Goal: Information Seeking & Learning: Learn about a topic

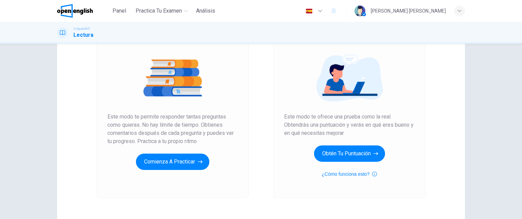
scroll to position [70, 0]
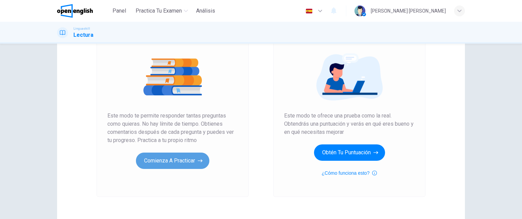
click at [159, 161] on button "Comienza a practicar" at bounding box center [172, 160] width 73 height 16
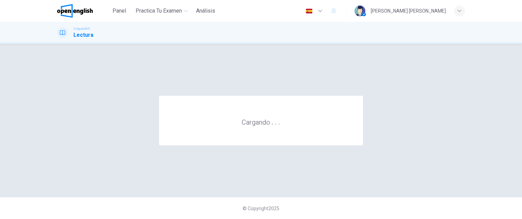
scroll to position [0, 0]
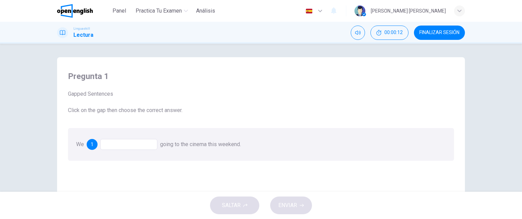
click at [122, 143] on div at bounding box center [128, 144] width 57 height 11
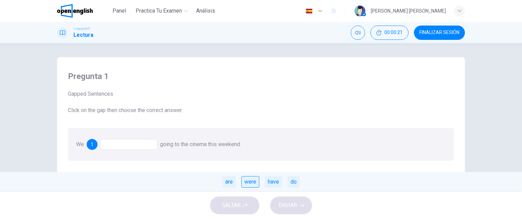
click at [254, 180] on div "were" at bounding box center [250, 182] width 18 height 12
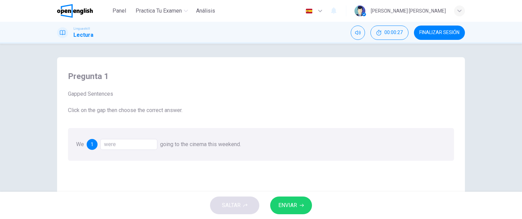
click at [303, 204] on icon "button" at bounding box center [302, 205] width 4 height 4
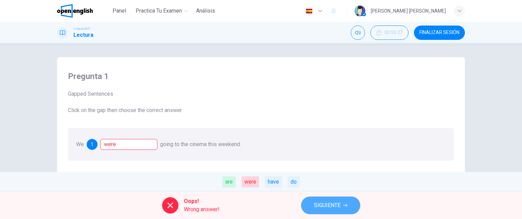
click at [303, 204] on button "SIGUIENTE" at bounding box center [330, 205] width 59 height 18
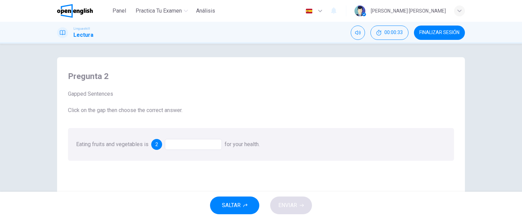
click at [213, 144] on div at bounding box center [193, 144] width 57 height 11
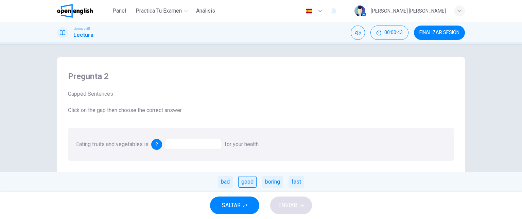
click at [246, 180] on div "good" at bounding box center [247, 182] width 18 height 12
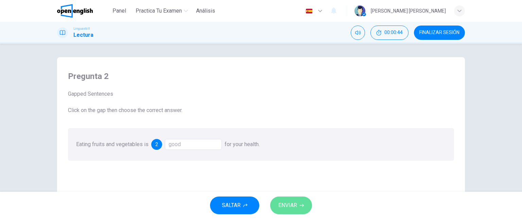
click at [299, 204] on button "ENVIAR" at bounding box center [291, 205] width 42 height 18
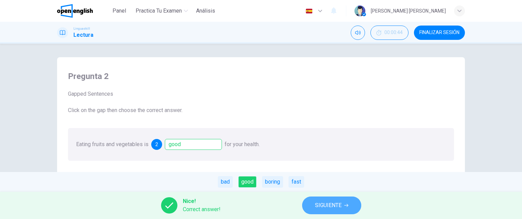
click at [330, 203] on span "SIGUIENTE" at bounding box center [328, 205] width 27 height 10
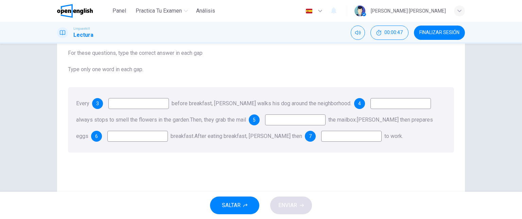
scroll to position [40, 0]
click at [158, 106] on input at bounding box center [138, 104] width 60 height 11
click at [141, 104] on input at bounding box center [138, 104] width 60 height 11
type input "*******"
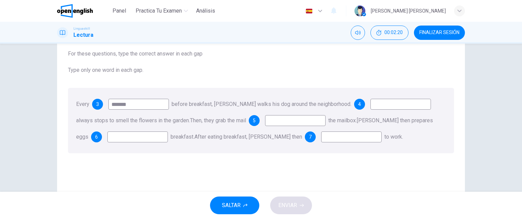
click at [370, 101] on input at bounding box center [400, 104] width 60 height 11
type input "*"
type input "*******"
click at [275, 119] on input at bounding box center [295, 120] width 60 height 11
drag, startPoint x: 248, startPoint y: 119, endPoint x: 219, endPoint y: 120, distance: 28.9
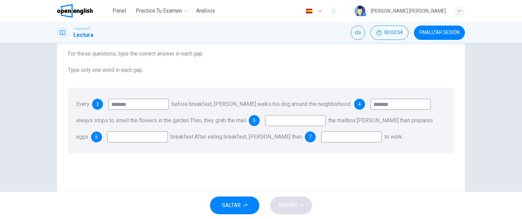
click at [219, 120] on span "Then, they grab the mail" at bounding box center [218, 120] width 56 height 6
click at [135, 136] on input at bounding box center [137, 136] width 60 height 11
click at [291, 116] on input at bounding box center [295, 120] width 60 height 11
type input "**"
drag, startPoint x: 391, startPoint y: 103, endPoint x: 332, endPoint y: 102, distance: 59.8
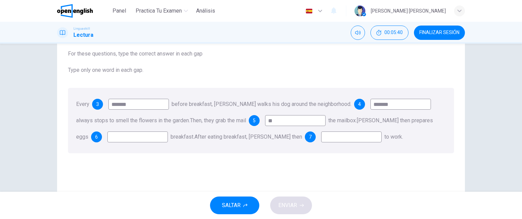
click at [332, 102] on div "Every 3 ******* before breakfast, [PERSON_NAME] walks his dog around the neighb…" at bounding box center [261, 120] width 386 height 65
type input "****"
click at [115, 137] on input at bounding box center [137, 136] width 60 height 11
click at [322, 136] on input at bounding box center [351, 136] width 60 height 11
type input "**"
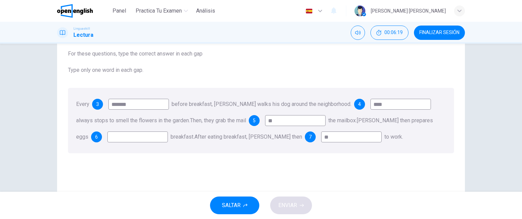
click at [116, 134] on input at bounding box center [137, 136] width 60 height 11
type input "***"
click at [292, 195] on div "SALTAR ENVIAR" at bounding box center [261, 204] width 522 height 27
click at [291, 206] on span "ENVIAR" at bounding box center [287, 205] width 19 height 10
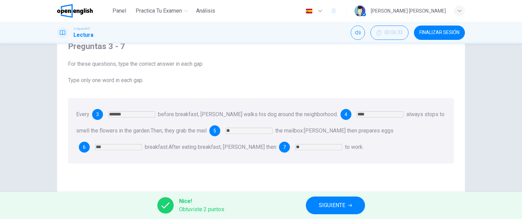
scroll to position [31, 0]
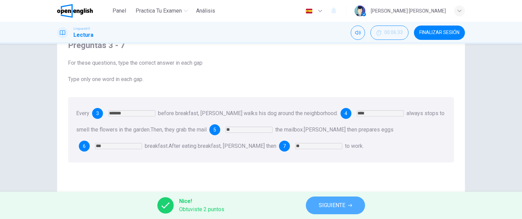
click at [338, 206] on span "SIGUIENTE" at bounding box center [332, 205] width 27 height 10
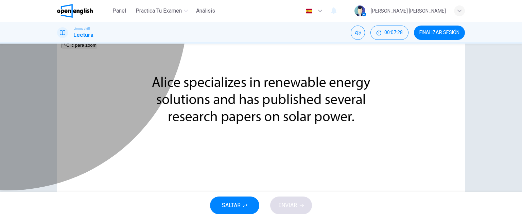
click at [273, 80] on div "A" at bounding box center [274, 76] width 216 height 5
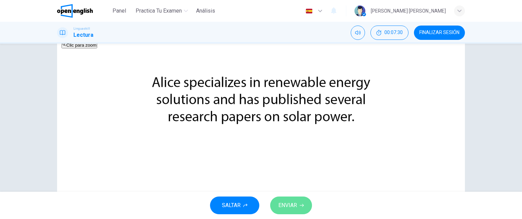
click at [297, 203] on span "ENVIAR" at bounding box center [287, 205] width 19 height 10
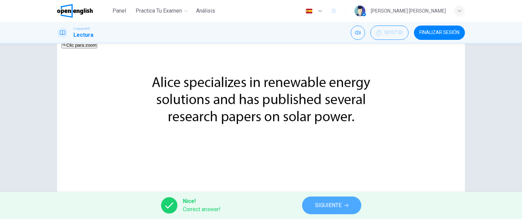
click at [339, 202] on span "SIGUIENTE" at bounding box center [328, 205] width 27 height 10
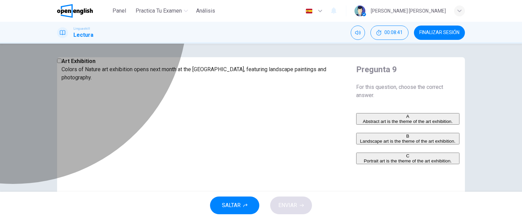
click at [357, 138] on div "B" at bounding box center [408, 135] width 102 height 5
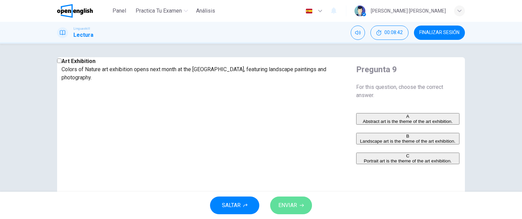
click at [294, 205] on span "ENVIAR" at bounding box center [287, 205] width 19 height 10
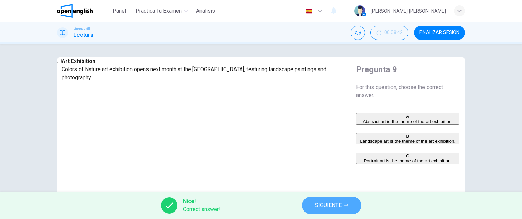
click at [339, 200] on span "SIGUIENTE" at bounding box center [328, 205] width 27 height 10
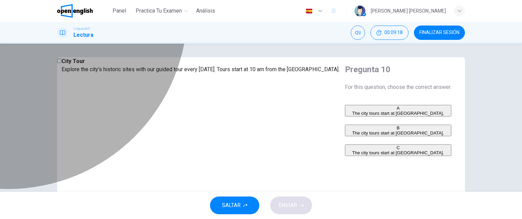
click at [346, 110] on div "A" at bounding box center [398, 107] width 105 height 5
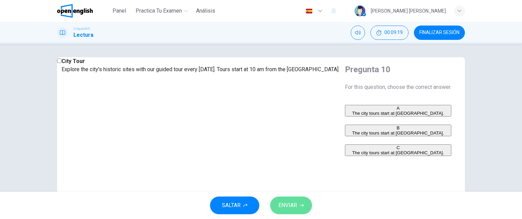
click at [297, 205] on button "ENVIAR" at bounding box center [291, 205] width 42 height 18
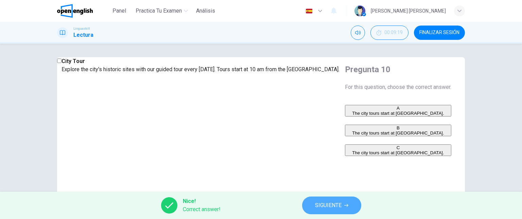
click at [337, 201] on span "SIGUIENTE" at bounding box center [328, 205] width 27 height 10
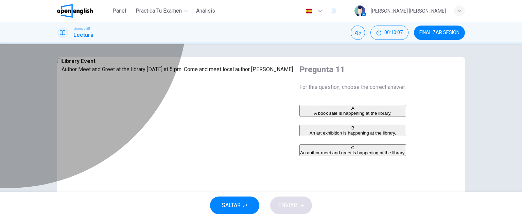
click at [300, 150] on div "C" at bounding box center [352, 147] width 105 height 5
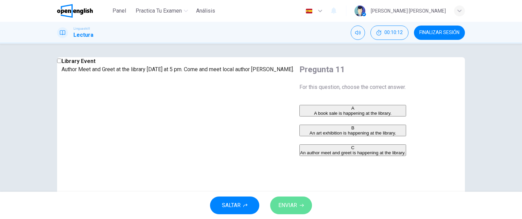
click at [298, 204] on button "ENVIAR" at bounding box center [291, 205] width 42 height 18
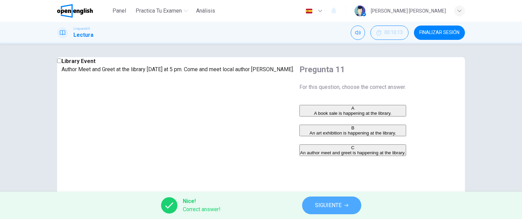
click at [320, 206] on span "SIGUIENTE" at bounding box center [328, 205] width 27 height 10
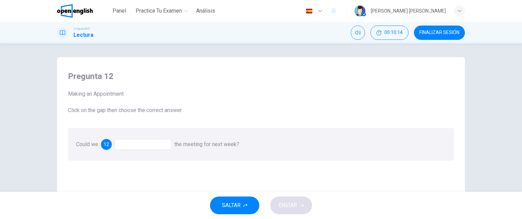
click at [320, 206] on div "SALTAR ENVIAR" at bounding box center [261, 204] width 522 height 27
click at [130, 141] on div at bounding box center [143, 144] width 57 height 11
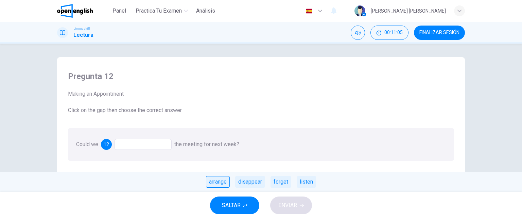
click at [220, 180] on div "arrange" at bounding box center [218, 182] width 24 height 12
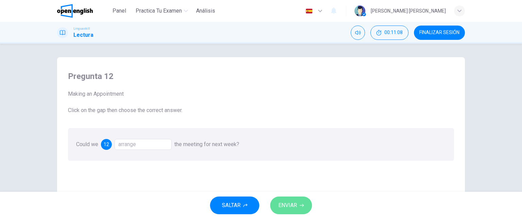
click at [290, 204] on span "ENVIAR" at bounding box center [287, 205] width 19 height 10
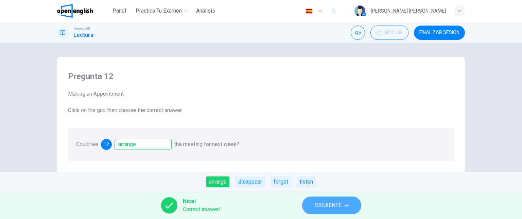
click at [331, 209] on span "SIGUIENTE" at bounding box center [328, 205] width 27 height 10
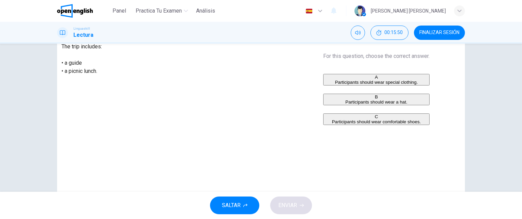
scroll to position [30, 0]
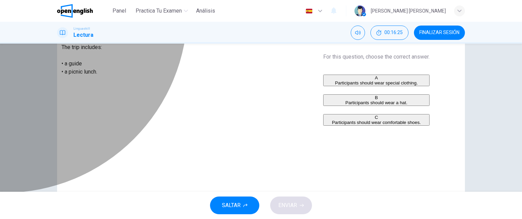
click at [324, 120] on div "C" at bounding box center [376, 117] width 105 height 5
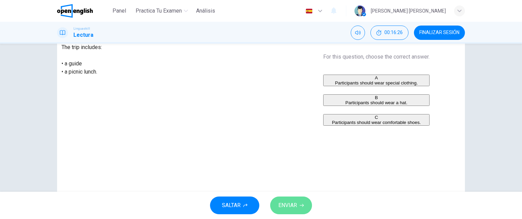
click at [291, 206] on span "ENVIAR" at bounding box center [287, 205] width 19 height 10
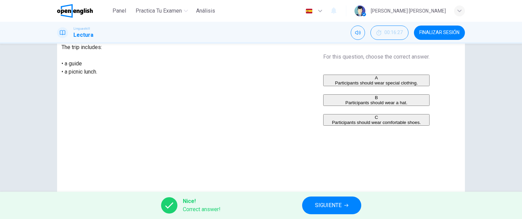
click at [342, 194] on div "Nice! Correct answer! SIGUIENTE" at bounding box center [261, 204] width 522 height 27
click at [342, 202] on button "SIGUIENTE" at bounding box center [331, 205] width 59 height 18
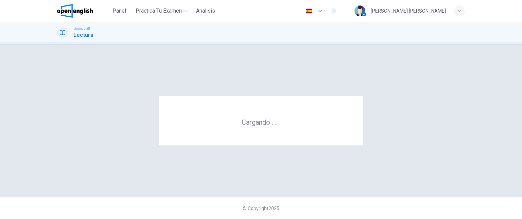
scroll to position [0, 0]
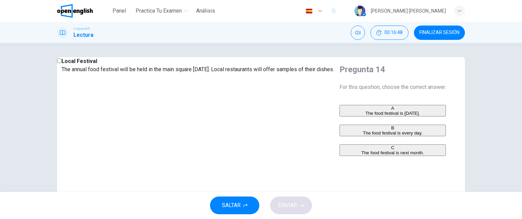
click at [376, 47] on div "Local Festival The annual food festival will be held in the main square [DATE].…" at bounding box center [261, 117] width 522 height 148
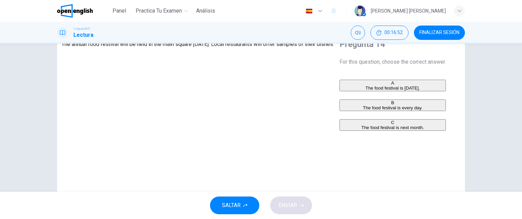
scroll to position [24, 0]
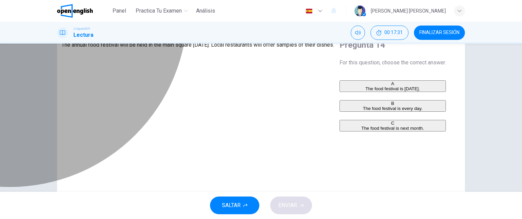
click at [340, 86] on div "A" at bounding box center [392, 83] width 105 height 5
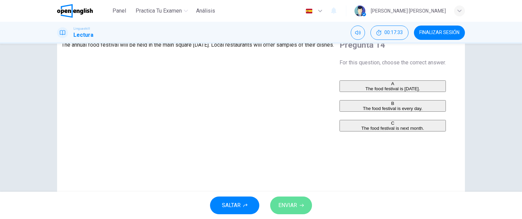
click at [300, 206] on icon "button" at bounding box center [302, 205] width 4 height 4
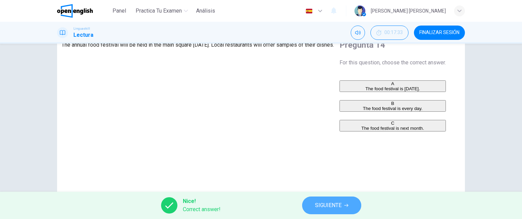
click at [329, 202] on span "SIGUIENTE" at bounding box center [328, 205] width 27 height 10
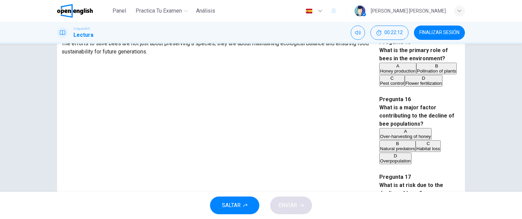
scroll to position [74, 0]
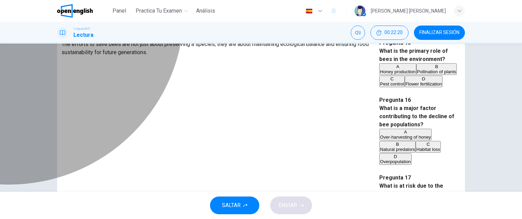
click at [417, 69] on div "B" at bounding box center [436, 66] width 39 height 5
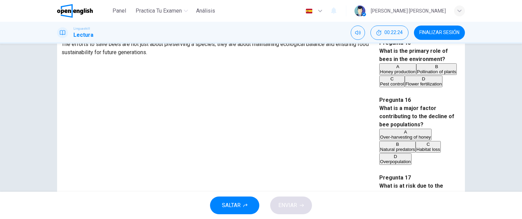
scroll to position [117, 0]
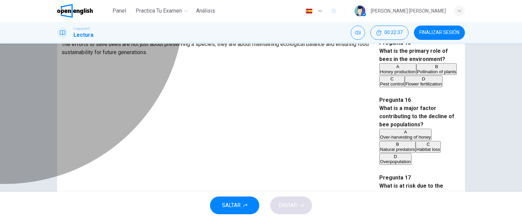
click at [416, 141] on div "C" at bounding box center [428, 143] width 24 height 5
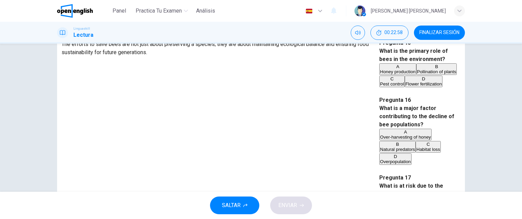
scroll to position [231, 0]
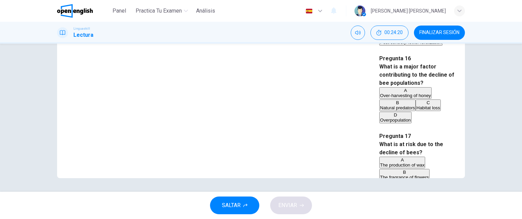
scroll to position [422, 0]
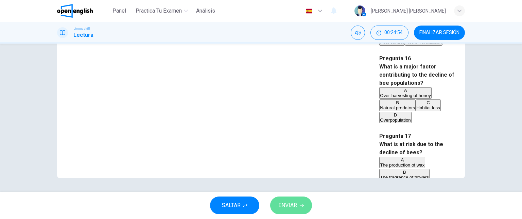
click at [294, 205] on span "ENVIAR" at bounding box center [287, 205] width 19 height 10
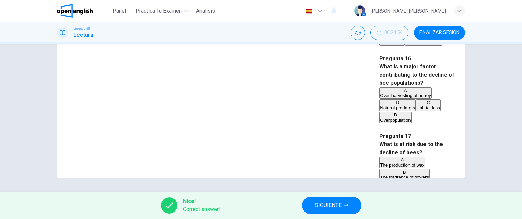
click at [341, 195] on div "Nice! Correct answer! SIGUIENTE" at bounding box center [261, 204] width 522 height 27
click at [336, 202] on span "SIGUIENTE" at bounding box center [328, 205] width 27 height 10
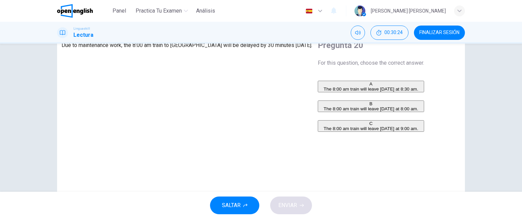
scroll to position [23, 0]
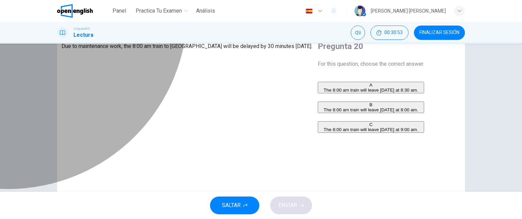
click at [318, 87] on div "A" at bounding box center [370, 84] width 105 height 5
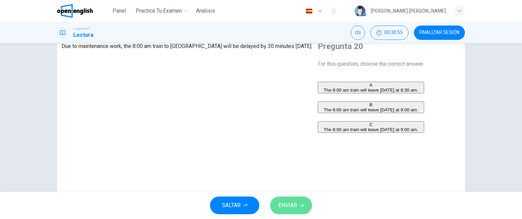
click at [297, 198] on button "ENVIAR" at bounding box center [291, 205] width 42 height 18
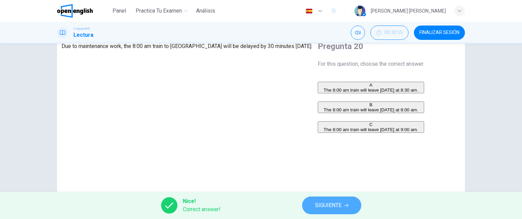
click at [325, 207] on span "SIGUIENTE" at bounding box center [328, 205] width 27 height 10
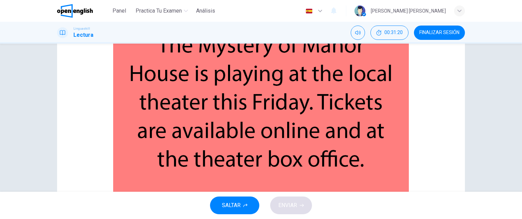
scroll to position [37, 0]
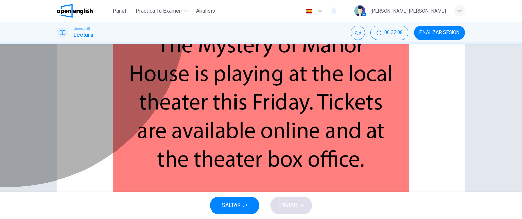
click at [221, 93] on div "B" at bounding box center [168, 90] width 105 height 5
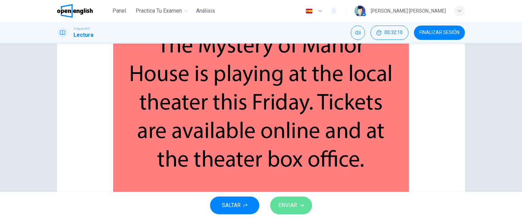
click at [293, 206] on span "ENVIAR" at bounding box center [287, 205] width 19 height 10
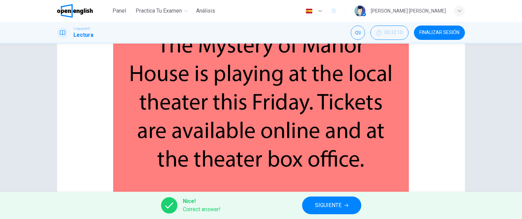
click at [330, 206] on span "SIGUIENTE" at bounding box center [328, 205] width 27 height 10
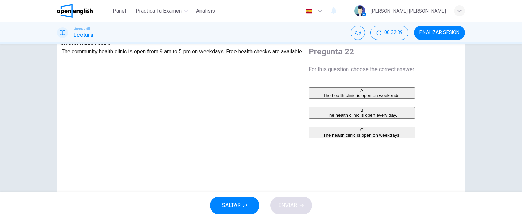
scroll to position [15, 0]
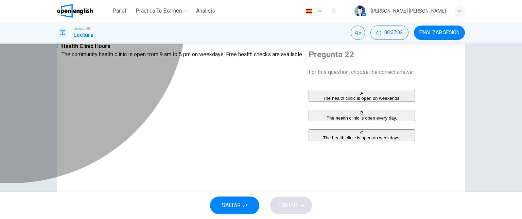
click at [309, 135] on div "C" at bounding box center [361, 132] width 105 height 5
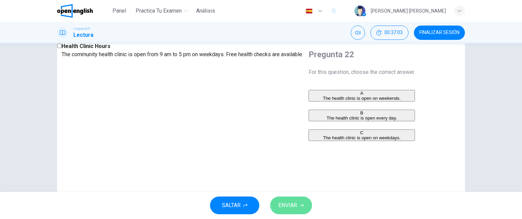
click at [290, 204] on span "ENVIAR" at bounding box center [287, 205] width 19 height 10
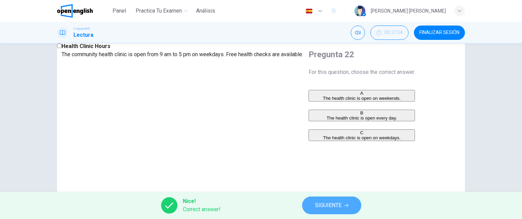
click at [319, 206] on span "SIGUIENTE" at bounding box center [328, 205] width 27 height 10
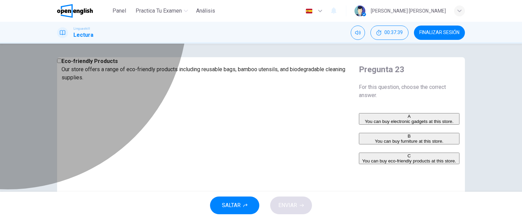
click at [360, 158] on div "C" at bounding box center [409, 155] width 99 height 5
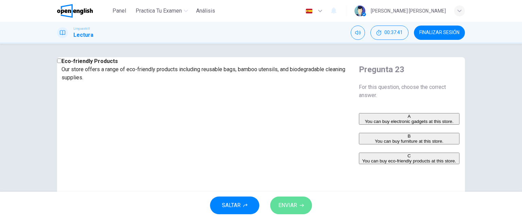
click at [295, 209] on span "ENVIAR" at bounding box center [287, 205] width 19 height 10
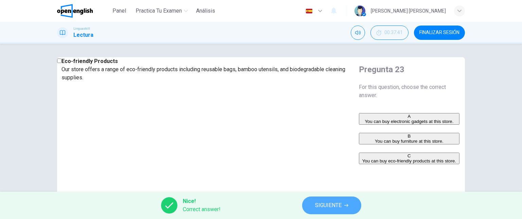
click at [326, 204] on span "SIGUIENTE" at bounding box center [328, 205] width 27 height 10
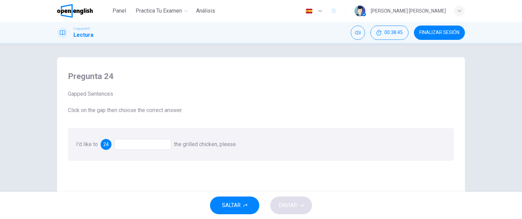
click at [140, 142] on div at bounding box center [142, 144] width 57 height 11
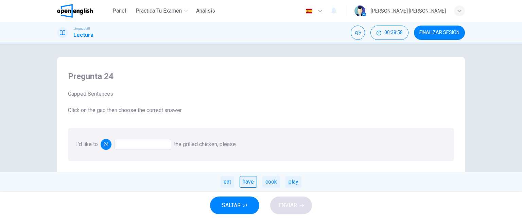
click at [254, 182] on div "have" at bounding box center [248, 182] width 17 height 12
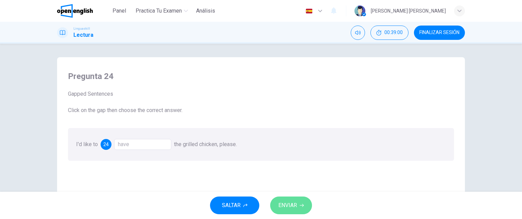
click at [289, 202] on span "ENVIAR" at bounding box center [287, 205] width 19 height 10
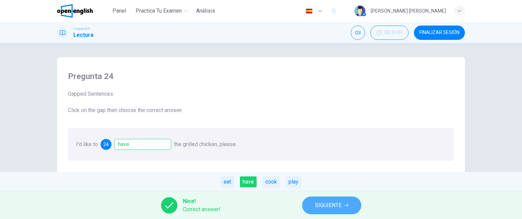
click at [322, 208] on span "SIGUIENTE" at bounding box center [328, 205] width 27 height 10
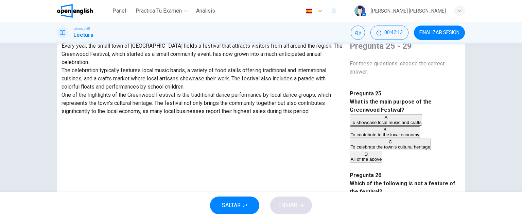
scroll to position [40, 0]
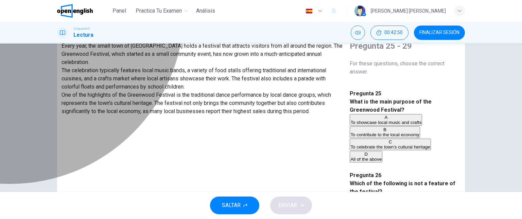
click at [350, 151] on div "D" at bounding box center [365, 153] width 31 height 5
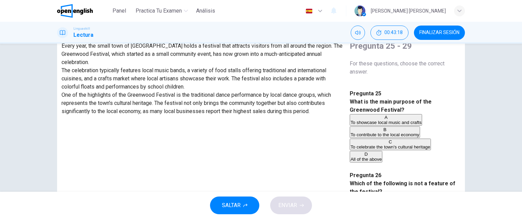
scroll to position [163, 0]
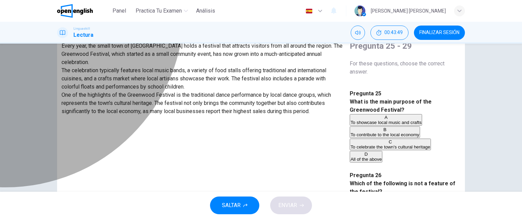
click at [350, 218] on div "C" at bounding box center [370, 223] width 40 height 5
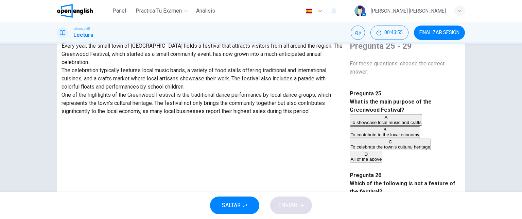
scroll to position [274, 0]
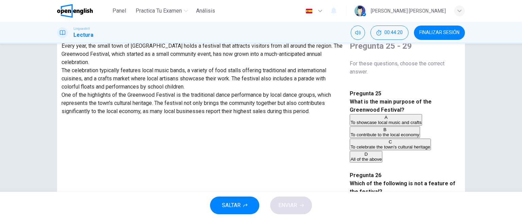
scroll to position [362, 0]
click at [459, 172] on div "The Little Town's Big Festival Every year, the small town of [GEOGRAPHIC_DATA] …" at bounding box center [261, 152] width 408 height 236
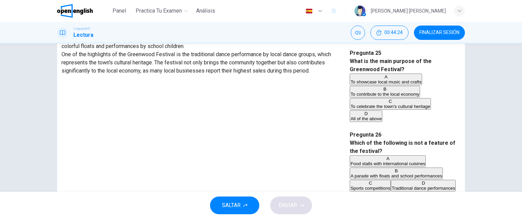
scroll to position [65, 0]
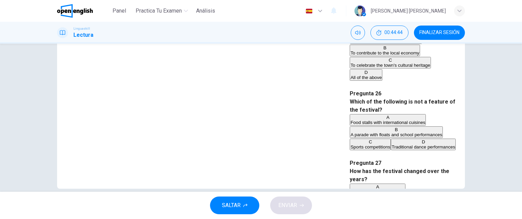
scroll to position [116, 0]
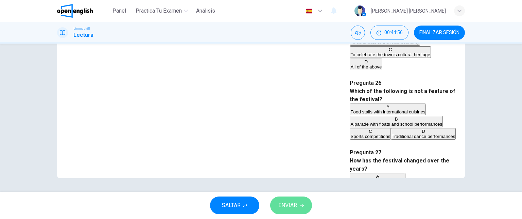
click at [292, 200] on span "ENVIAR" at bounding box center [287, 205] width 19 height 10
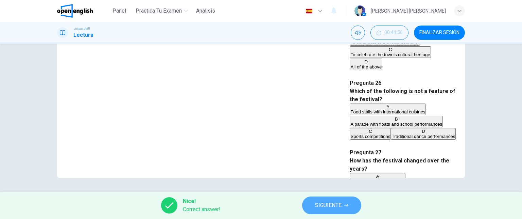
click at [337, 204] on span "SIGUIENTE" at bounding box center [328, 205] width 27 height 10
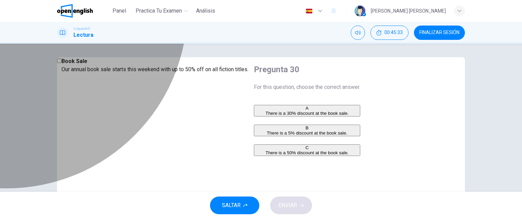
click at [272, 150] on div "C" at bounding box center [307, 147] width 105 height 5
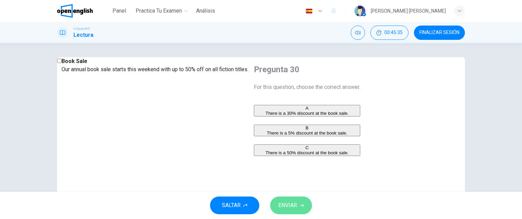
click at [285, 202] on span "ENVIAR" at bounding box center [287, 205] width 19 height 10
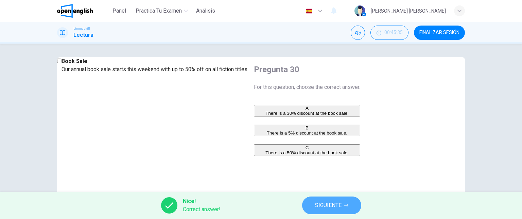
click at [327, 204] on span "SIGUIENTE" at bounding box center [328, 205] width 27 height 10
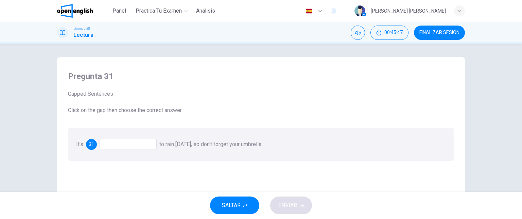
click at [135, 144] on div at bounding box center [128, 144] width 57 height 11
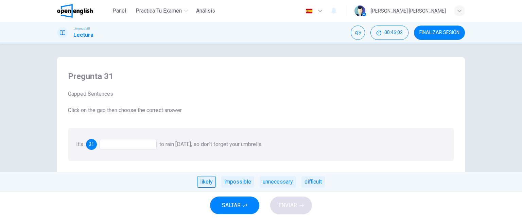
click at [205, 178] on div "likely" at bounding box center [206, 182] width 19 height 12
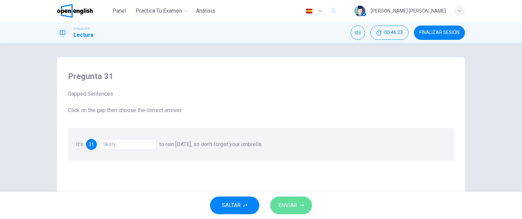
click at [295, 205] on span "ENVIAR" at bounding box center [287, 205] width 19 height 10
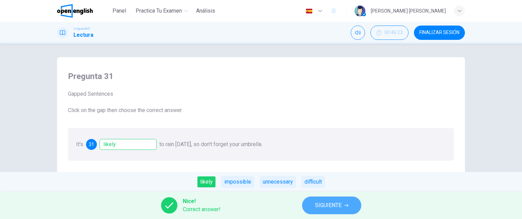
click at [337, 206] on span "SIGUIENTE" at bounding box center [328, 205] width 27 height 10
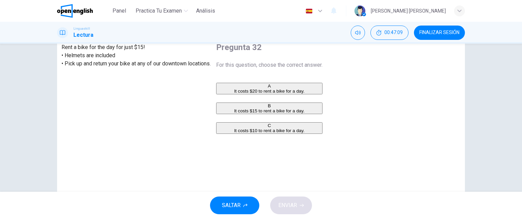
scroll to position [23, 0]
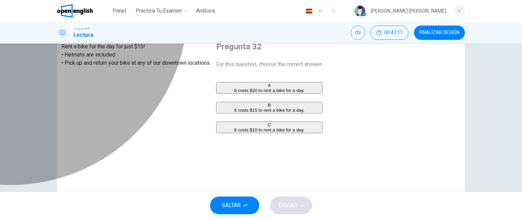
click at [276, 107] on div "B" at bounding box center [269, 104] width 105 height 5
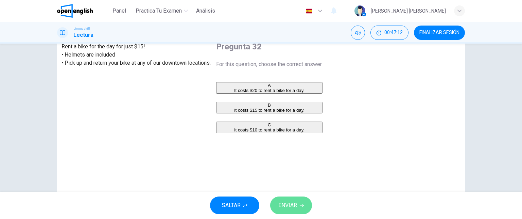
click at [286, 202] on span "ENVIAR" at bounding box center [287, 205] width 19 height 10
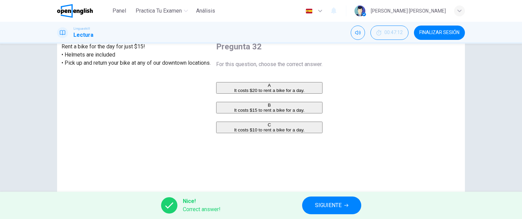
click at [330, 198] on button "SIGUIENTE" at bounding box center [331, 205] width 59 height 18
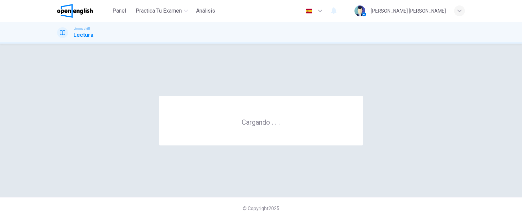
scroll to position [0, 0]
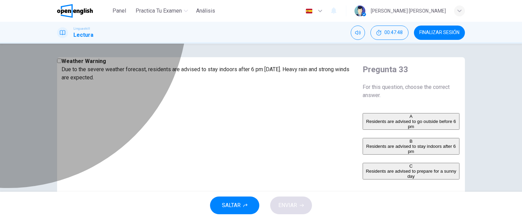
click at [363, 143] on div "B" at bounding box center [410, 140] width 95 height 5
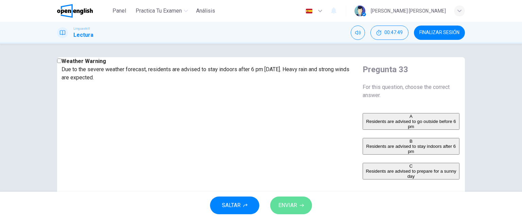
click at [295, 205] on span "ENVIAR" at bounding box center [287, 205] width 19 height 10
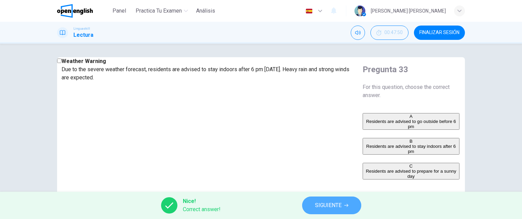
click at [334, 201] on span "SIGUIENTE" at bounding box center [328, 205] width 27 height 10
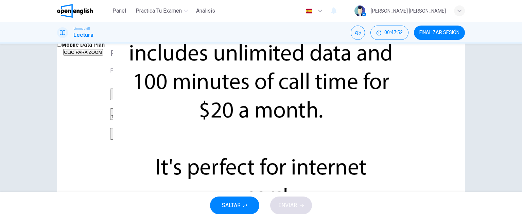
scroll to position [20, 0]
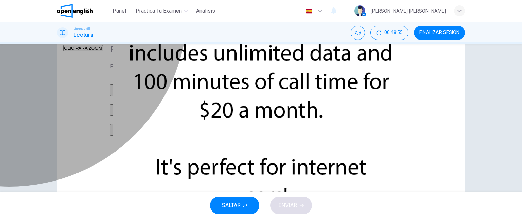
click at [216, 90] on div "A" at bounding box center [163, 87] width 105 height 5
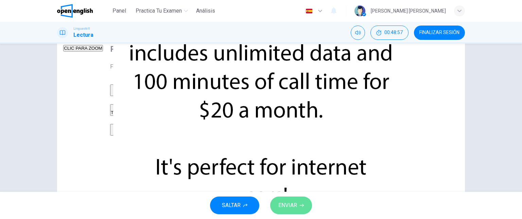
click at [289, 206] on span "ENVIAR" at bounding box center [287, 205] width 19 height 10
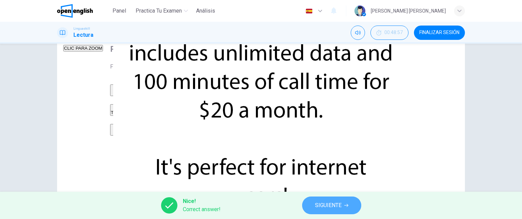
click at [338, 206] on span "SIGUIENTE" at bounding box center [328, 205] width 27 height 10
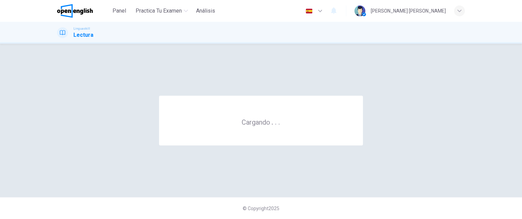
scroll to position [0, 0]
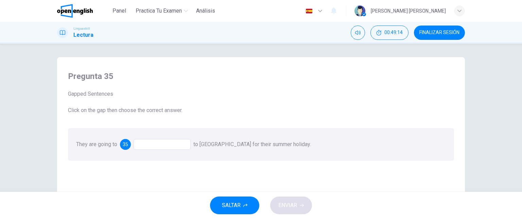
click at [158, 145] on div at bounding box center [162, 144] width 57 height 11
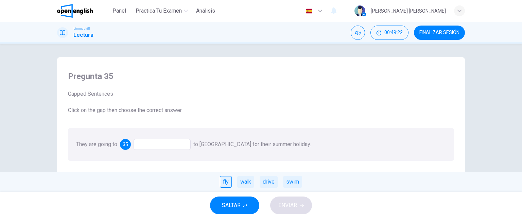
click at [223, 184] on div "fly" at bounding box center [226, 182] width 12 height 12
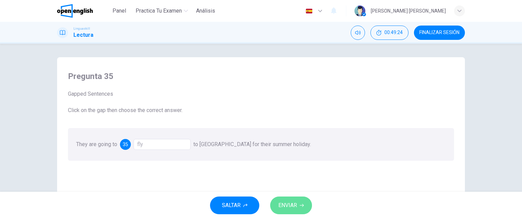
click at [290, 205] on span "ENVIAR" at bounding box center [287, 205] width 19 height 10
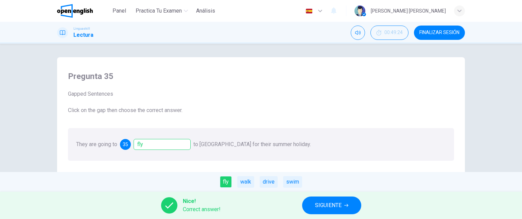
click at [321, 208] on span "SIGUIENTE" at bounding box center [328, 205] width 27 height 10
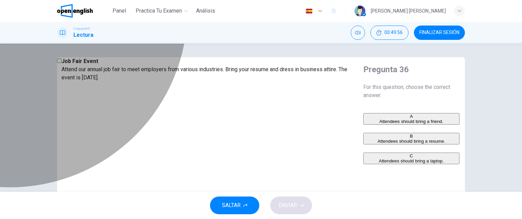
click at [364, 138] on div "B" at bounding box center [411, 135] width 95 height 5
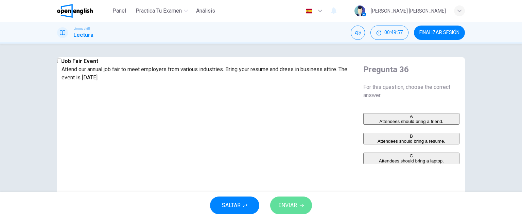
click at [296, 201] on span "ENVIAR" at bounding box center [287, 205] width 19 height 10
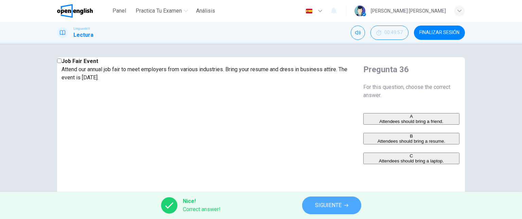
click at [332, 207] on span "SIGUIENTE" at bounding box center [328, 205] width 27 height 10
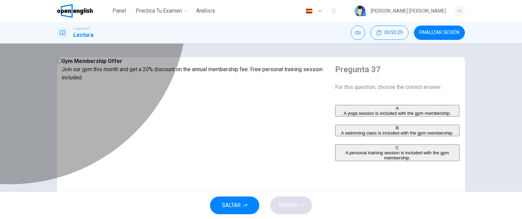
click at [336, 150] on div "C" at bounding box center [397, 147] width 123 height 5
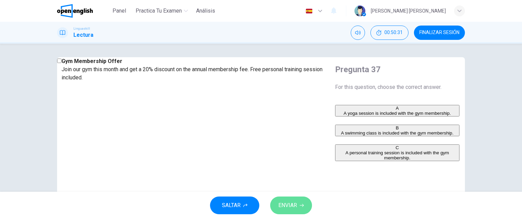
click at [293, 203] on span "ENVIAR" at bounding box center [287, 205] width 19 height 10
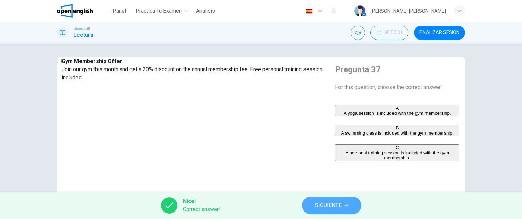
click at [322, 208] on span "SIGUIENTE" at bounding box center [328, 205] width 27 height 10
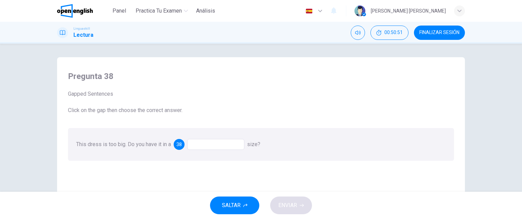
click at [211, 147] on div at bounding box center [215, 144] width 57 height 11
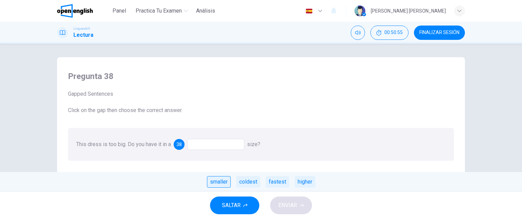
click at [221, 182] on div "smaller" at bounding box center [219, 182] width 24 height 12
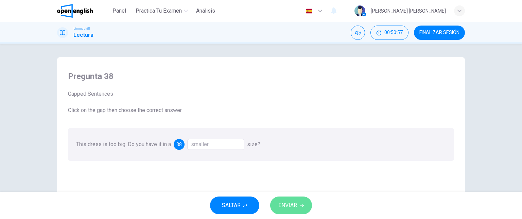
click at [297, 205] on button "ENVIAR" at bounding box center [291, 205] width 42 height 18
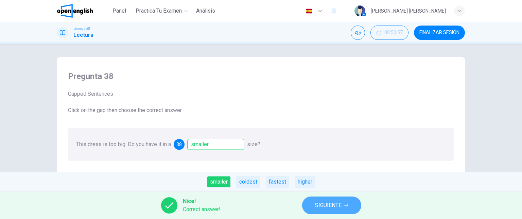
click at [316, 205] on span "SIGUIENTE" at bounding box center [328, 205] width 27 height 10
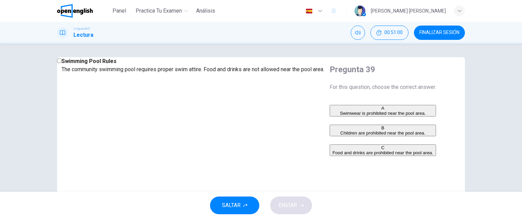
click at [378, 75] on h4 "Pregunta 39" at bounding box center [383, 69] width 106 height 11
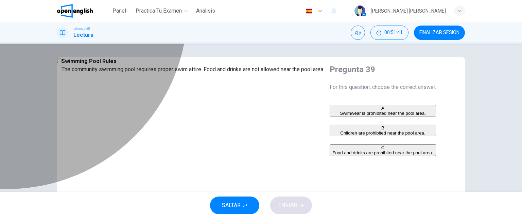
click at [330, 150] on div "C" at bounding box center [382, 147] width 105 height 5
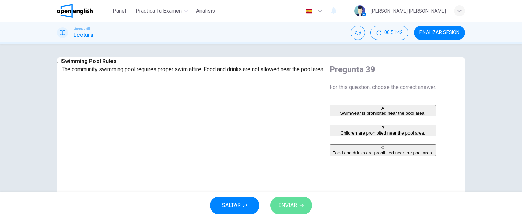
click at [292, 198] on button "ENVIAR" at bounding box center [291, 205] width 42 height 18
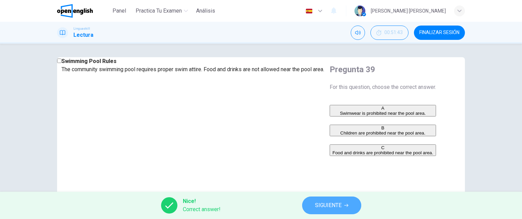
click at [319, 206] on span "SIGUIENTE" at bounding box center [328, 205] width 27 height 10
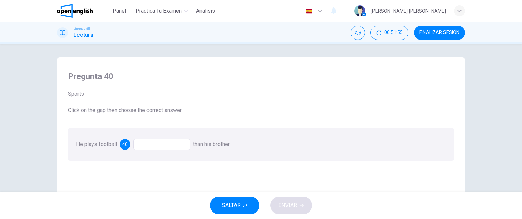
click at [147, 147] on div at bounding box center [161, 144] width 57 height 11
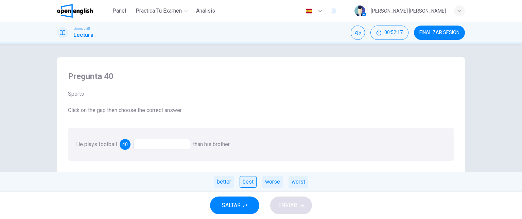
click at [247, 180] on div "best" at bounding box center [248, 182] width 17 height 12
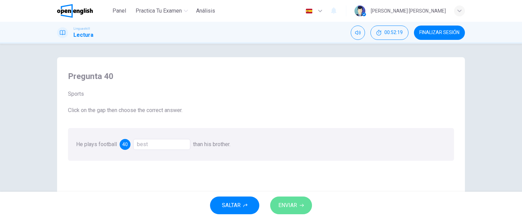
click at [276, 203] on button "ENVIAR" at bounding box center [291, 205] width 42 height 18
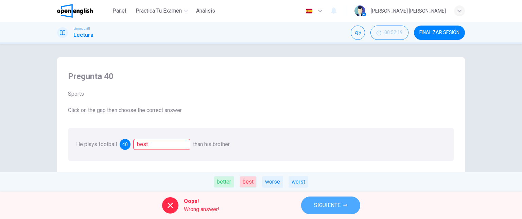
click at [324, 208] on span "SIGUIENTE" at bounding box center [327, 205] width 27 height 10
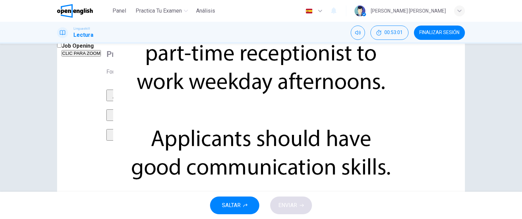
scroll to position [24, 0]
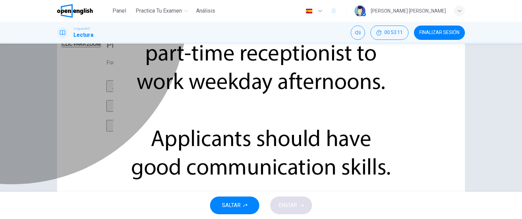
click at [212, 86] on div "A" at bounding box center [159, 83] width 105 height 5
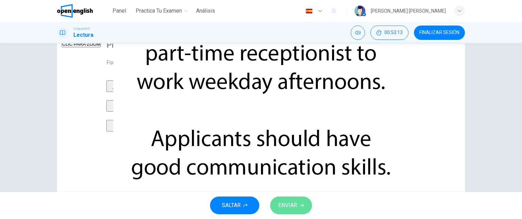
click at [293, 209] on span "ENVIAR" at bounding box center [287, 205] width 19 height 10
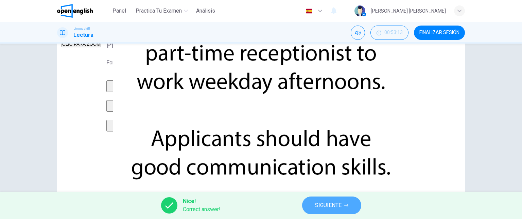
click at [324, 210] on button "SIGUIENTE" at bounding box center [331, 205] width 59 height 18
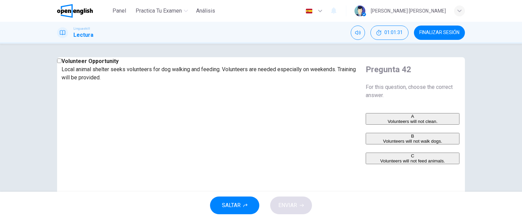
click at [455, 155] on div "Pregunta 42 For this question, choose the correct answer. A Volunteers will not…" at bounding box center [412, 114] width 105 height 114
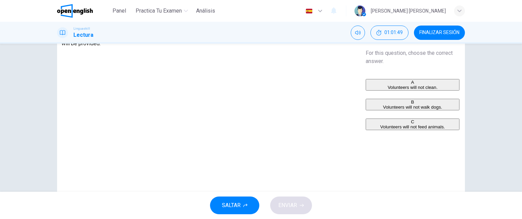
scroll to position [41, 0]
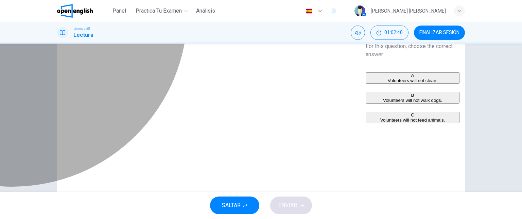
click at [366, 78] on div "A" at bounding box center [412, 75] width 92 height 5
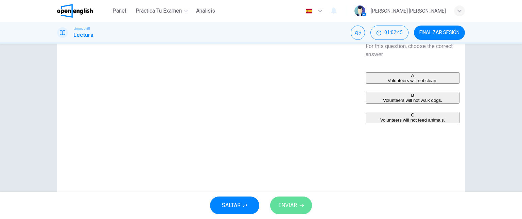
click at [298, 204] on button "ENVIAR" at bounding box center [291, 205] width 42 height 18
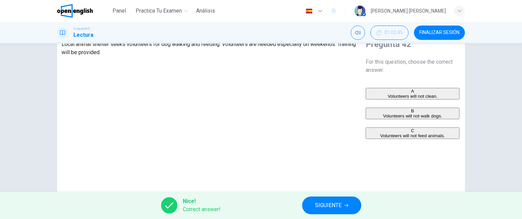
scroll to position [0, 0]
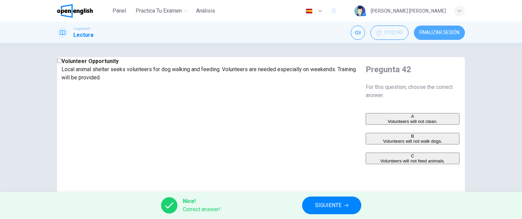
click at [442, 36] on button "FINALIZAR SESIÓN" at bounding box center [439, 32] width 51 height 14
